Goal: Check status: Check status

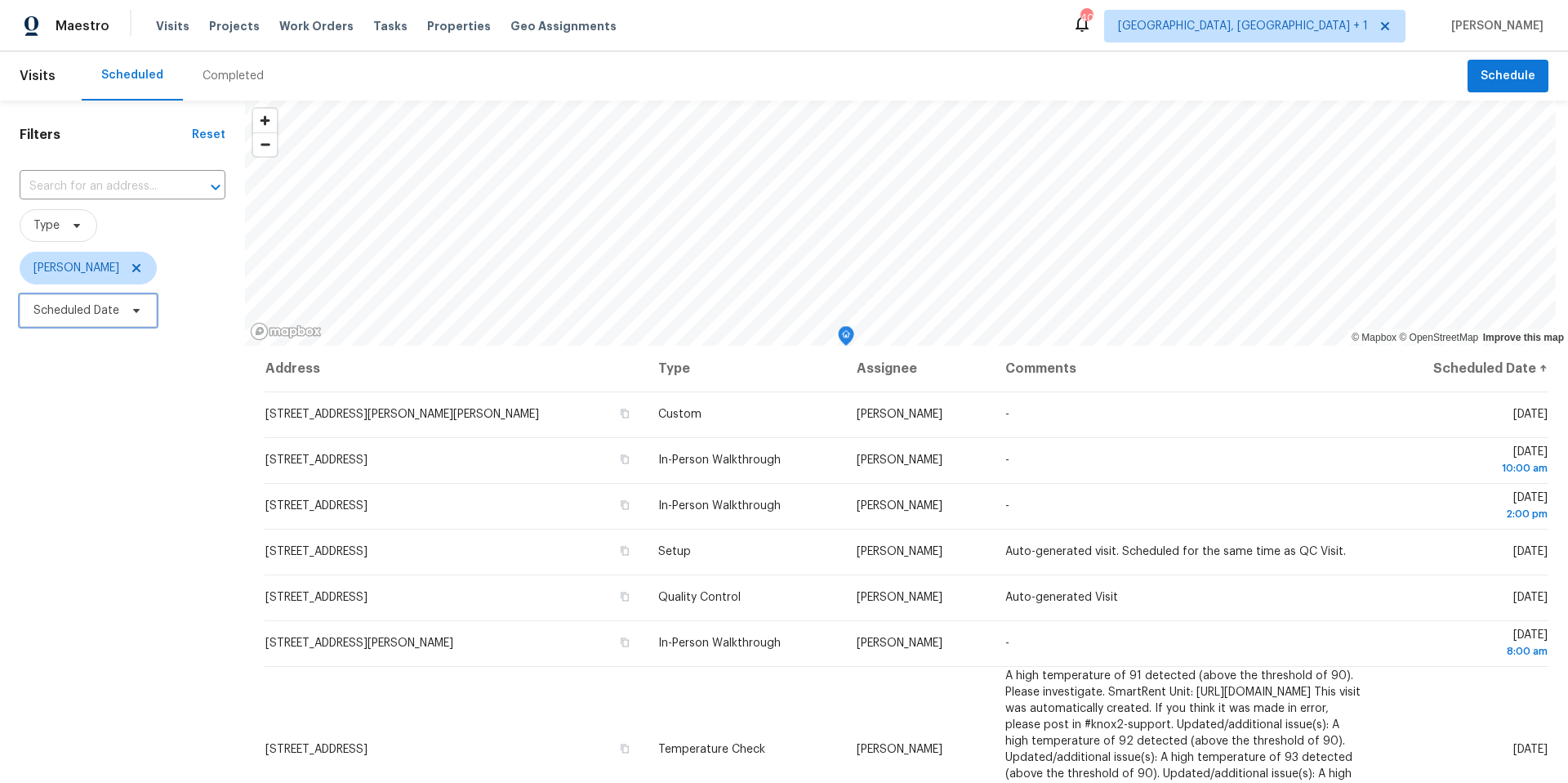
click at [106, 311] on span "Scheduled Date" at bounding box center [76, 310] width 86 height 16
select select "8"
select select "2025"
select select "9"
select select "2025"
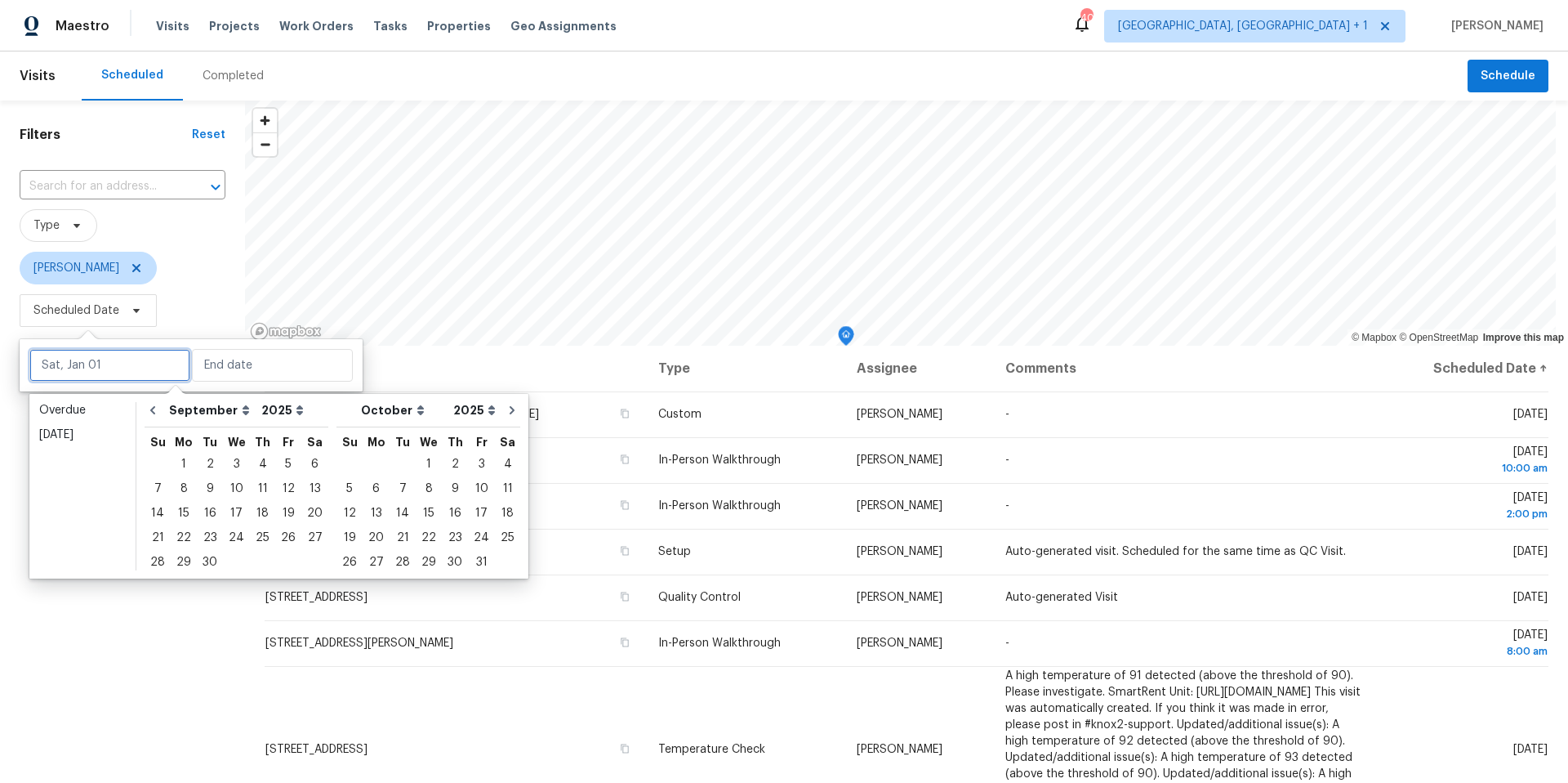
click at [137, 376] on input "text" at bounding box center [109, 366] width 161 height 33
click at [223, 535] on div "24" at bounding box center [237, 538] width 27 height 23
type input "[DATE]"
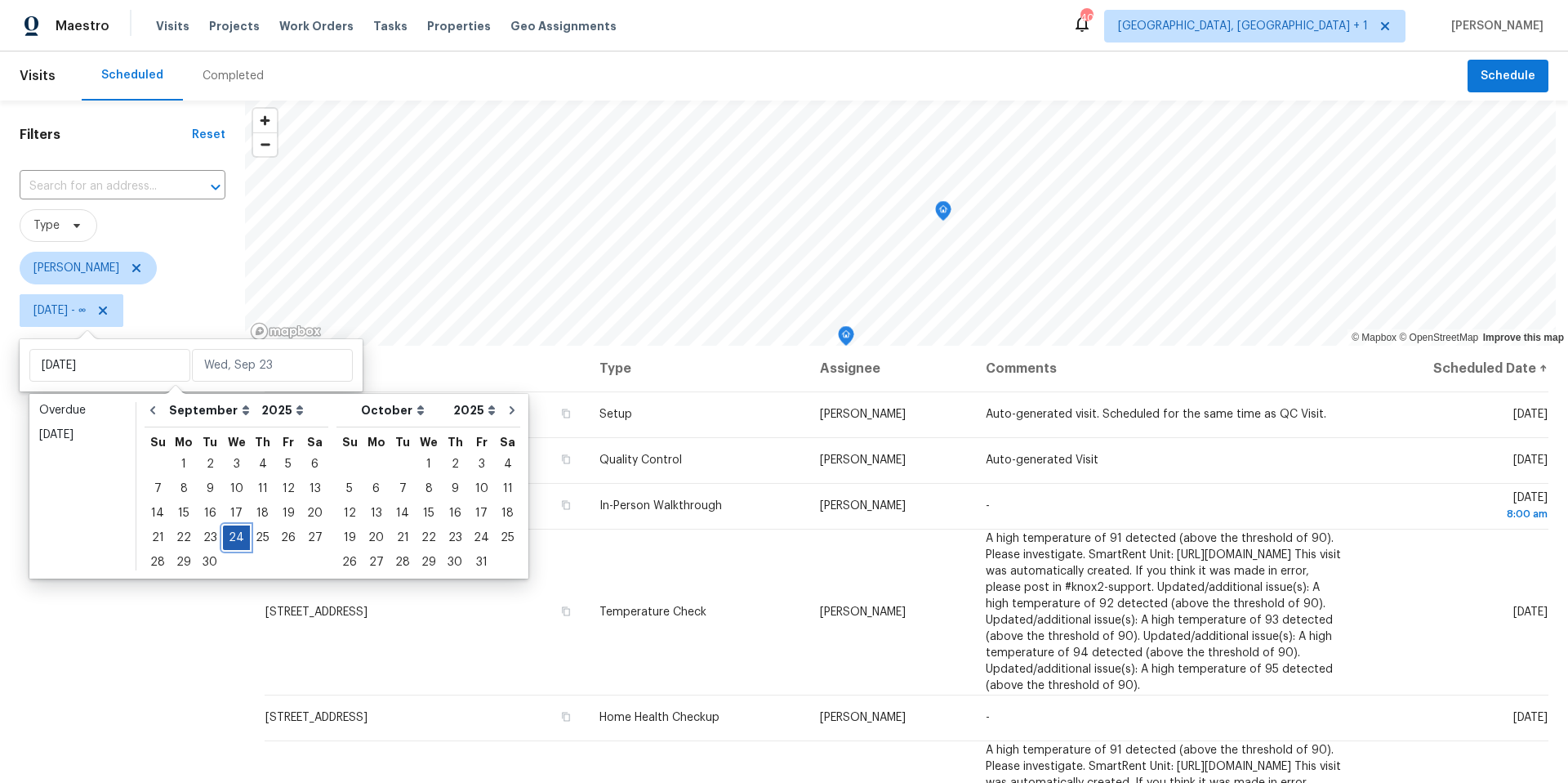
click at [226, 537] on div "24" at bounding box center [237, 538] width 27 height 23
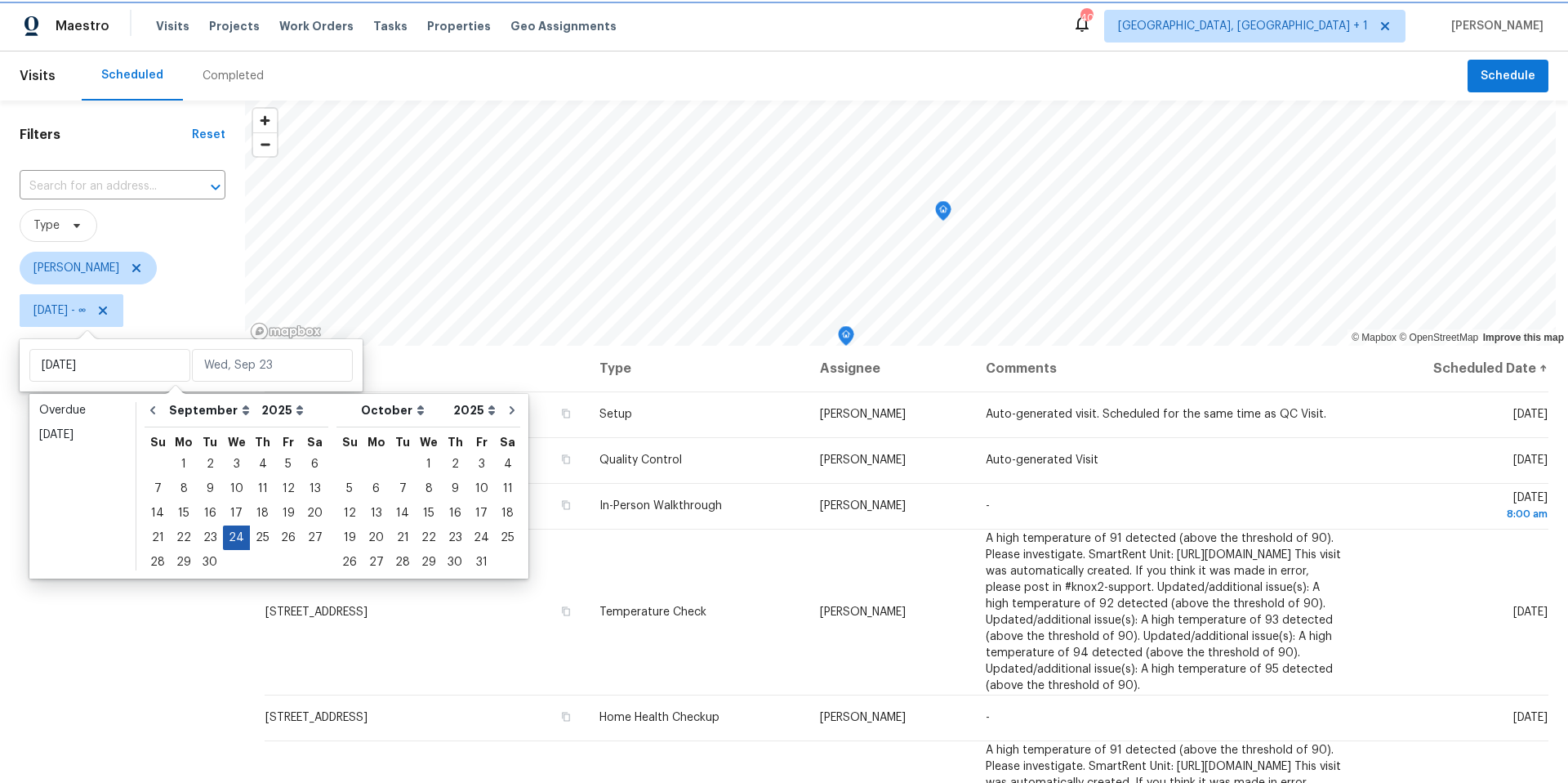
type input "[DATE]"
